Goal: Task Accomplishment & Management: Manage account settings

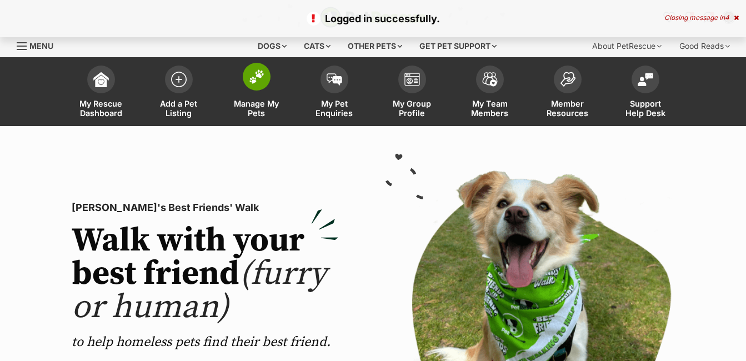
click at [259, 77] on img at bounding box center [257, 76] width 16 height 14
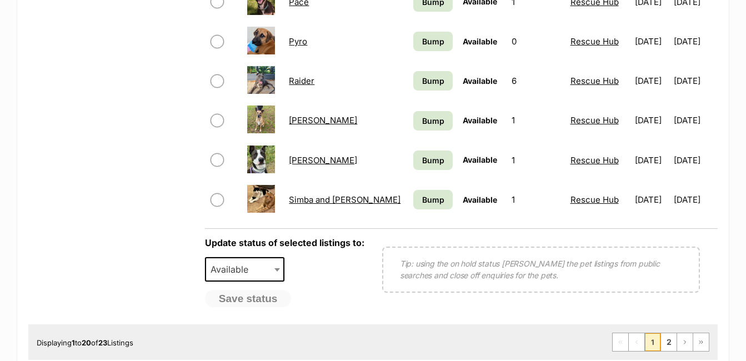
scroll to position [889, 0]
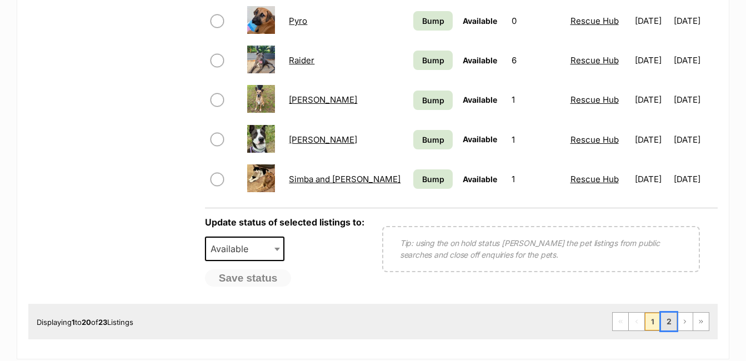
click at [670, 323] on link "2" at bounding box center [669, 322] width 16 height 18
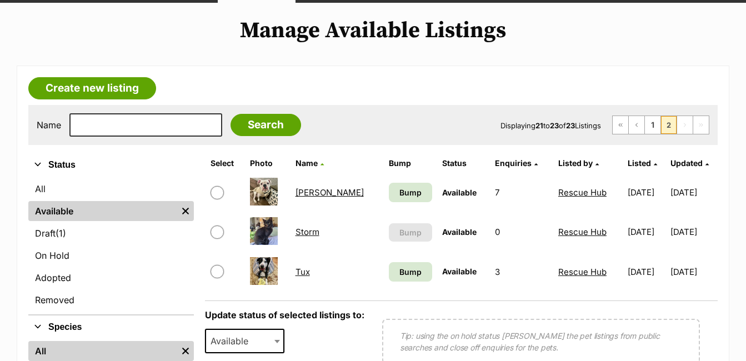
scroll to position [167, 0]
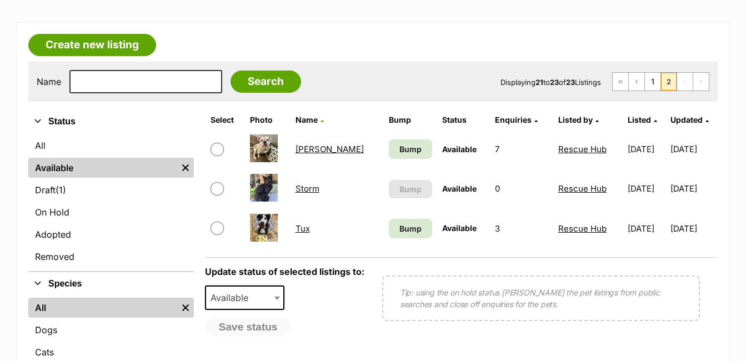
click at [313, 149] on link "Sophie" at bounding box center [330, 149] width 68 height 11
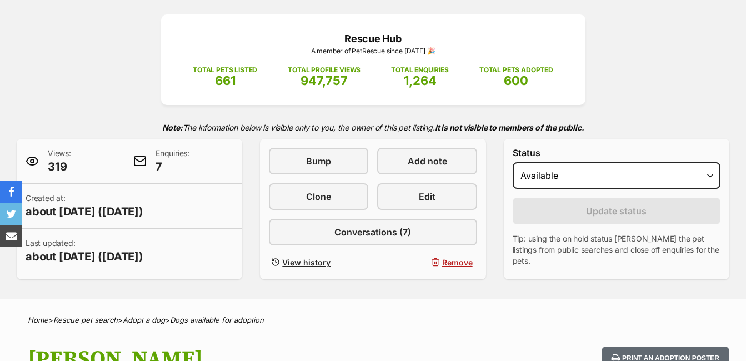
scroll to position [167, 0]
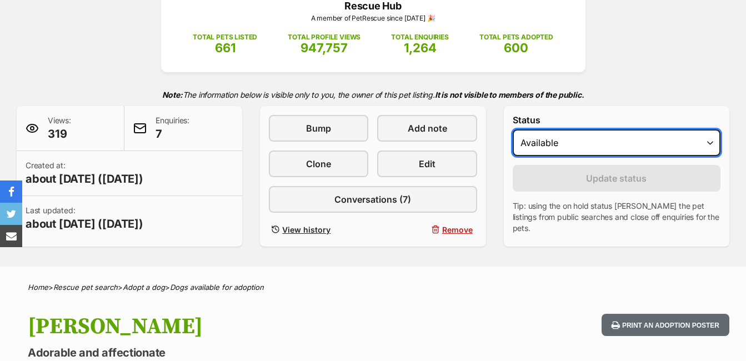
click at [710, 140] on select "Draft - not available as listing has enquires Available On hold Adopted" at bounding box center [617, 142] width 208 height 27
select select "on_hold"
click at [513, 129] on select "Draft - not available as listing has enquires Available On hold Adopted" at bounding box center [617, 142] width 208 height 27
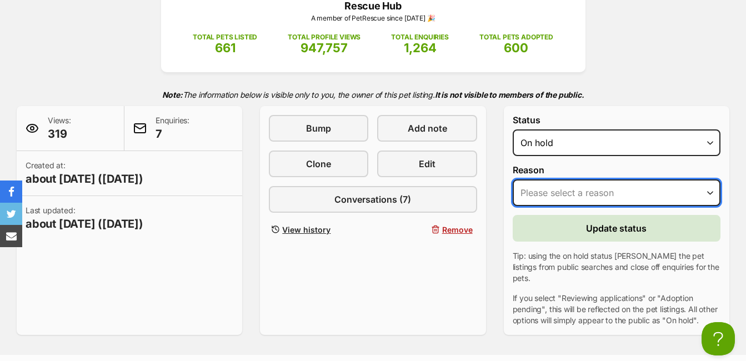
click at [710, 188] on select "Please select a reason Medical reasons Reviewing applications Adoption pending …" at bounding box center [617, 192] width 208 height 27
select select "reviewing_applications"
click at [513, 179] on select "Please select a reason Medical reasons Reviewing applications Adoption pending …" at bounding box center [617, 192] width 208 height 27
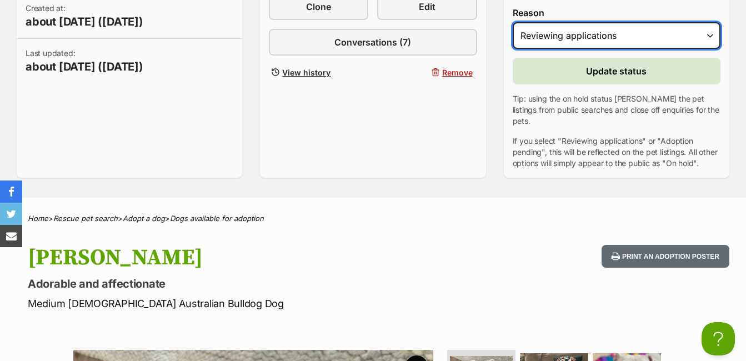
scroll to position [333, 0]
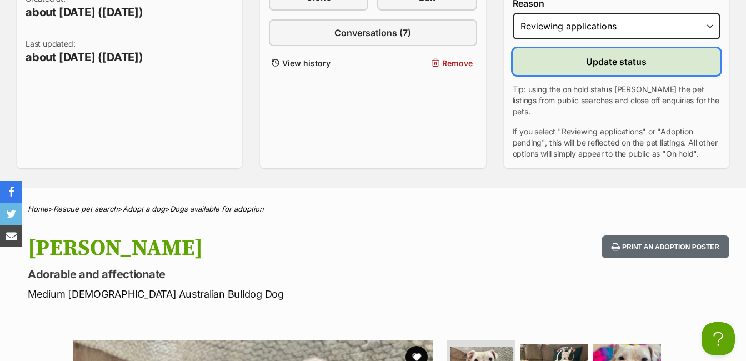
click at [638, 64] on span "Update status" at bounding box center [616, 61] width 61 height 13
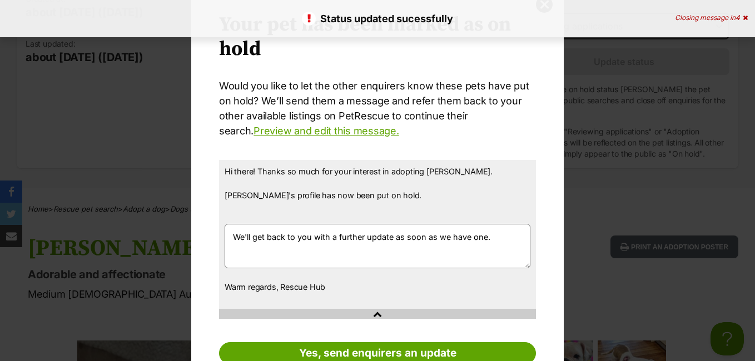
scroll to position [89, 0]
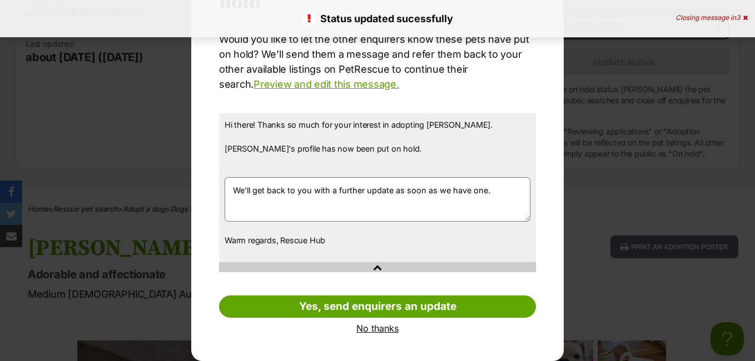
drag, startPoint x: 377, startPoint y: 328, endPoint x: 387, endPoint y: 327, distance: 10.1
click at [377, 328] on link "No thanks" at bounding box center [377, 328] width 317 height 10
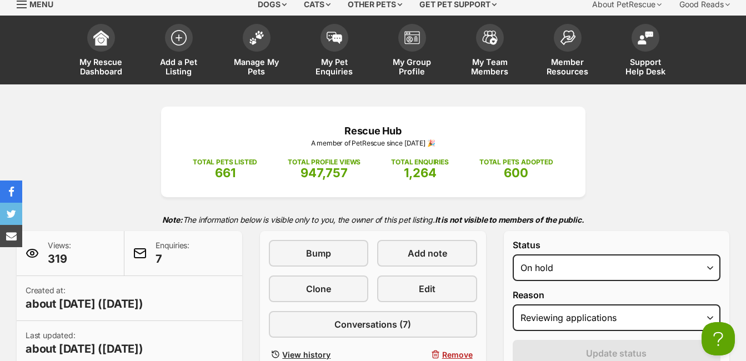
scroll to position [111, 0]
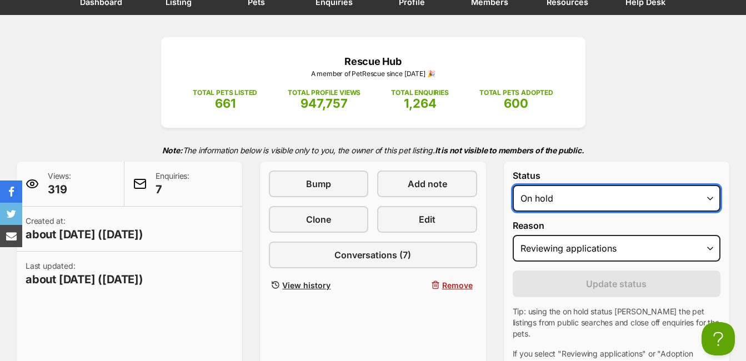
click at [711, 199] on select "Draft - not available as listing has enquires Available On hold Adopted" at bounding box center [617, 198] width 208 height 27
select select "active"
click at [513, 185] on select "Draft - not available as listing has enquires Available On hold Adopted" at bounding box center [617, 198] width 208 height 27
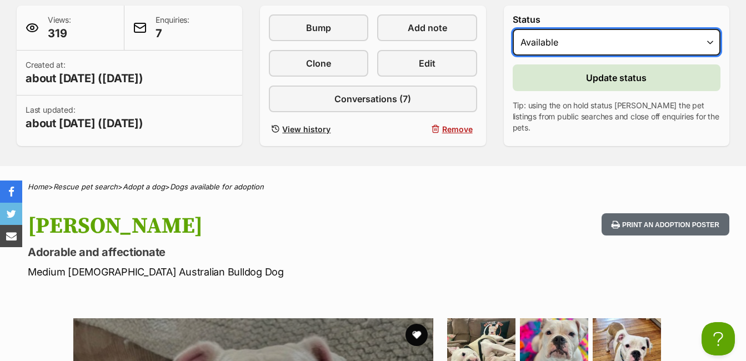
scroll to position [278, 0]
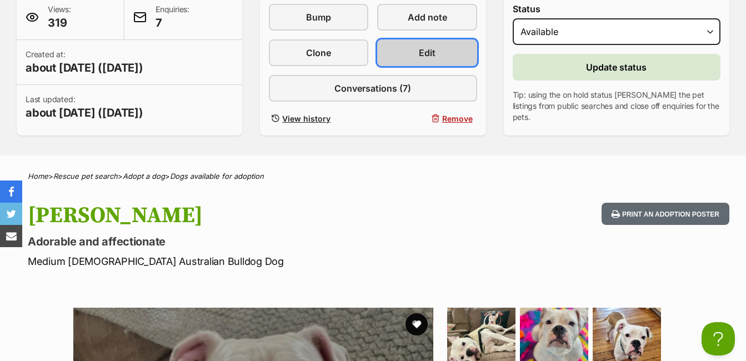
click at [437, 53] on link "Edit" at bounding box center [426, 52] width 99 height 27
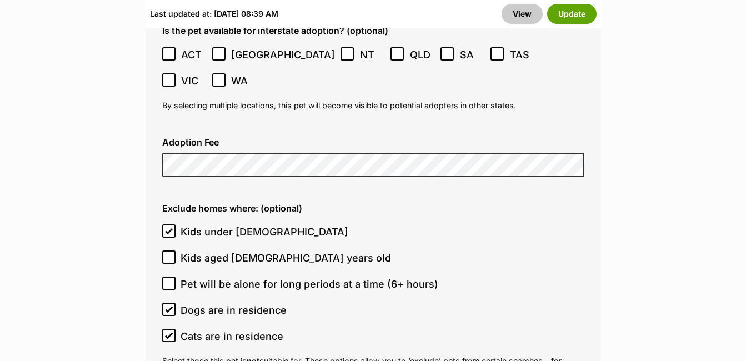
scroll to position [3278, 0]
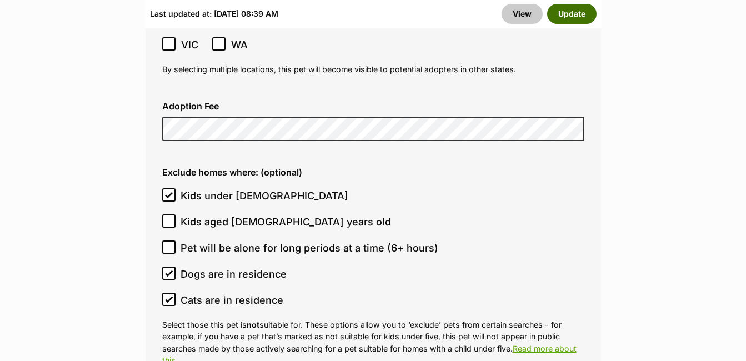
click at [570, 13] on button "Update" at bounding box center [571, 14] width 49 height 20
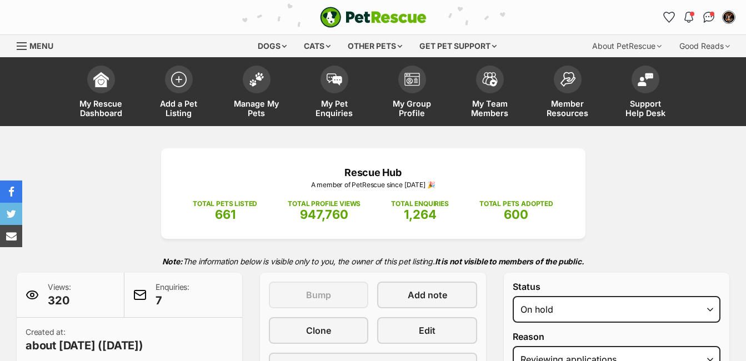
select select "reviewing_applications"
click at [258, 78] on img at bounding box center [257, 76] width 16 height 14
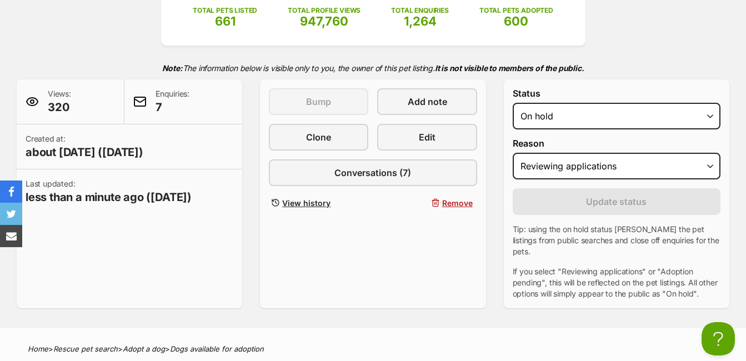
scroll to position [167, 0]
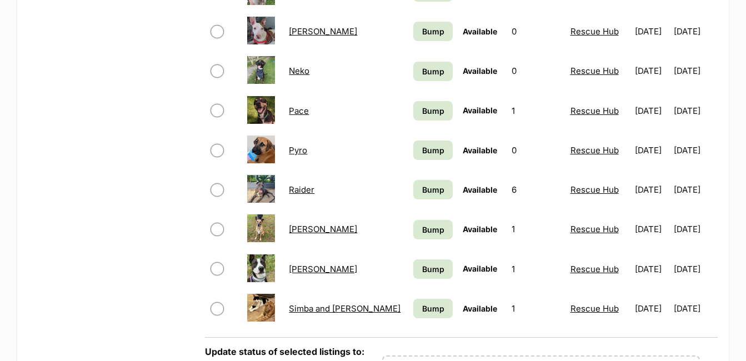
scroll to position [1000, 0]
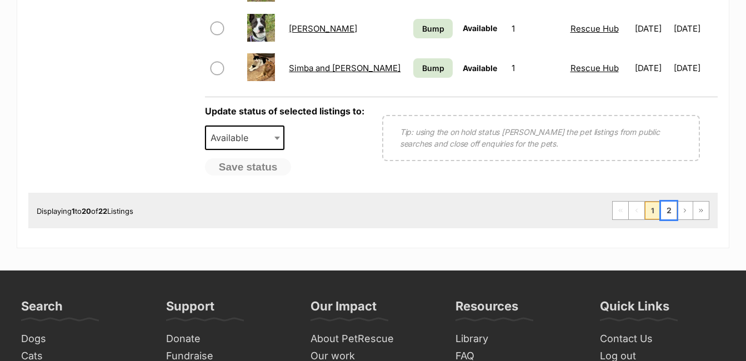
drag, startPoint x: 670, startPoint y: 208, endPoint x: 631, endPoint y: 209, distance: 39.5
click at [670, 207] on link "2" at bounding box center [669, 211] width 16 height 18
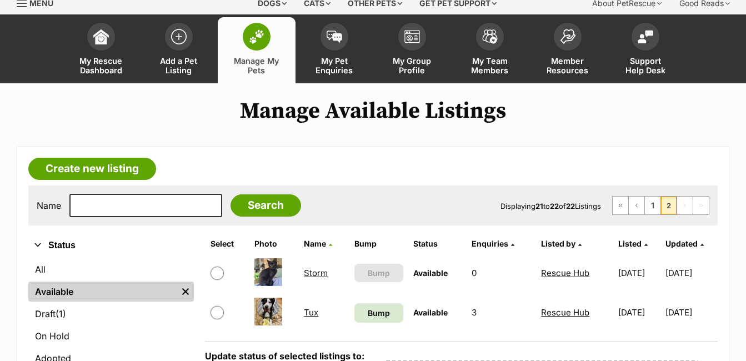
scroll to position [167, 0]
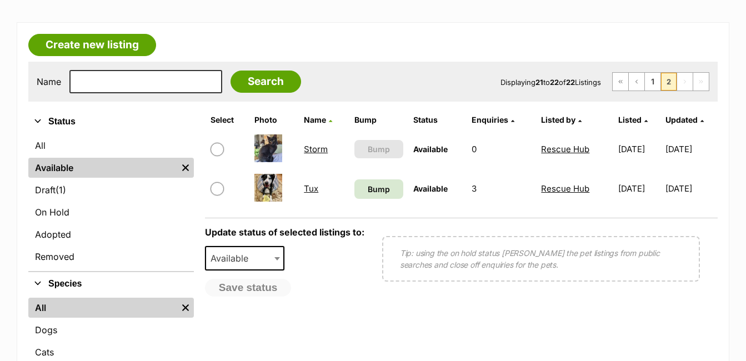
click at [306, 187] on link "Tux" at bounding box center [311, 188] width 14 height 11
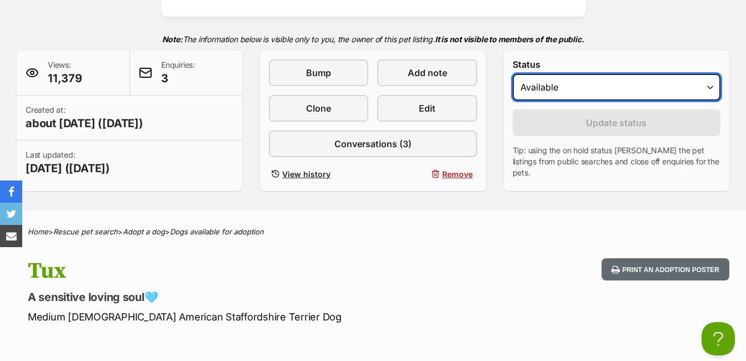
click at [711, 88] on select "Draft - not available as listing has enquires Available On hold Adopted" at bounding box center [617, 87] width 208 height 27
select select "on_hold"
click at [513, 74] on select "Draft - not available as listing has enquires Available On hold Adopted" at bounding box center [617, 87] width 208 height 27
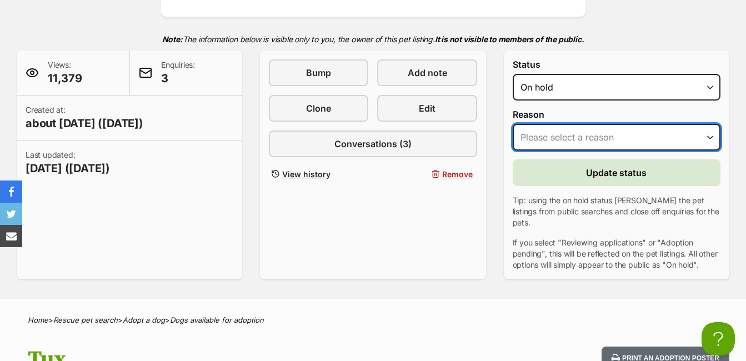
drag, startPoint x: 713, startPoint y: 138, endPoint x: 699, endPoint y: 143, distance: 15.1
click at [713, 138] on select "Please select a reason Medical reasons Reviewing applications Adoption pending …" at bounding box center [617, 137] width 208 height 27
select select "reviewing_applications"
click at [513, 124] on select "Please select a reason Medical reasons Reviewing applications Adoption pending …" at bounding box center [617, 137] width 208 height 27
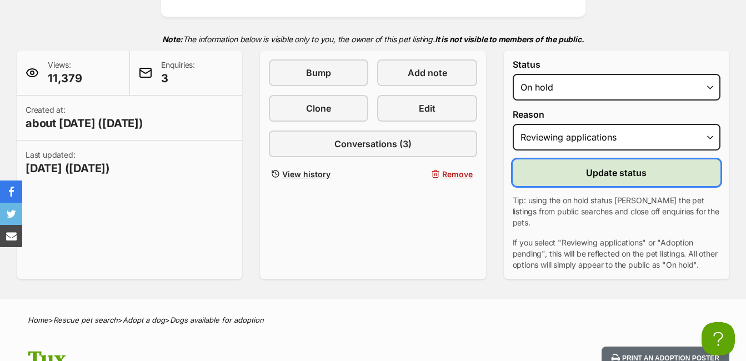
click at [632, 172] on span "Update status" at bounding box center [616, 172] width 61 height 13
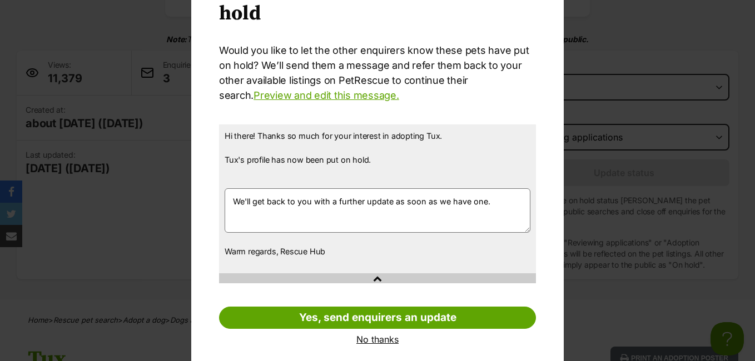
scroll to position [89, 0]
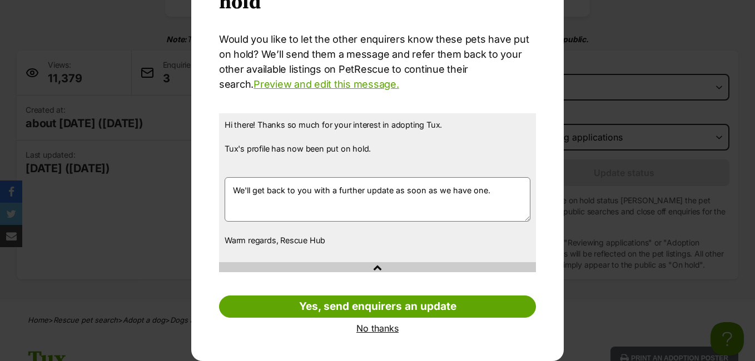
click at [381, 331] on link "No thanks" at bounding box center [377, 328] width 317 height 10
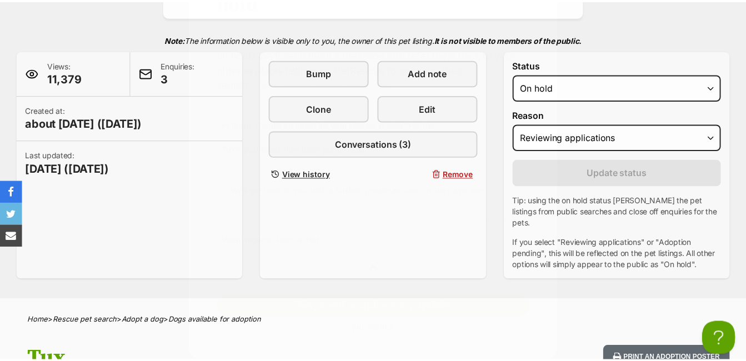
scroll to position [222, 0]
